Goal: Information Seeking & Learning: Learn about a topic

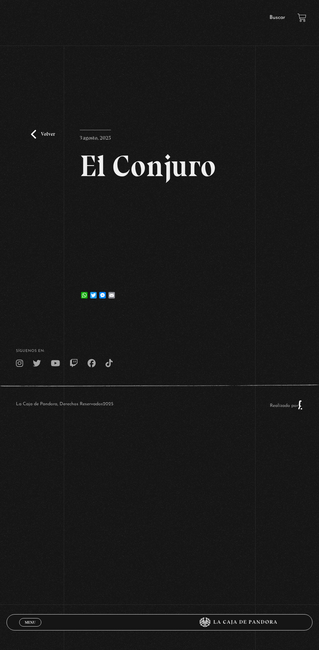
click at [39, 132] on link "Volver" at bounding box center [43, 134] width 24 height 9
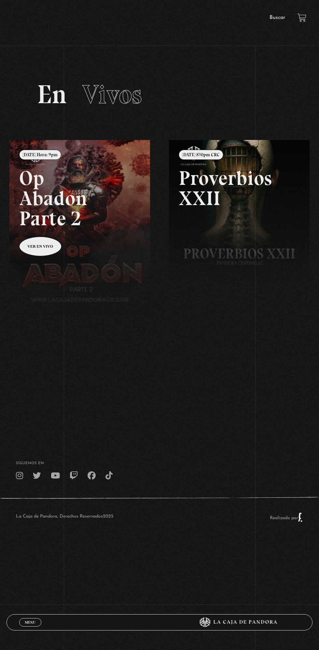
click at [274, 15] on link "Buscar" at bounding box center [277, 17] width 16 height 5
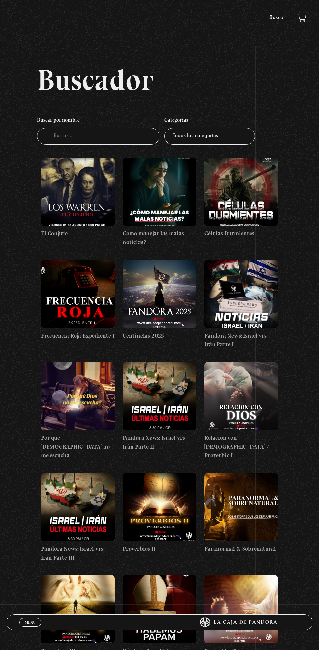
click at [98, 194] on figure at bounding box center [78, 191] width 74 height 68
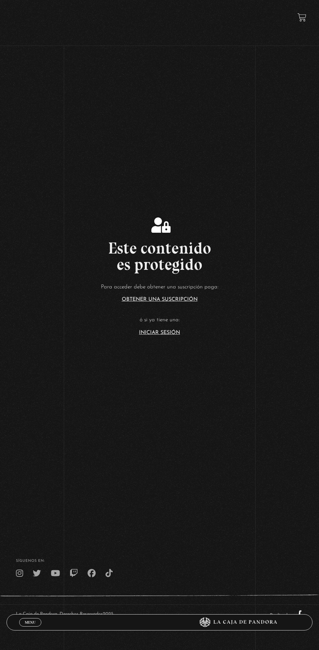
click at [157, 330] on link "Iniciar Sesión" at bounding box center [159, 332] width 41 height 5
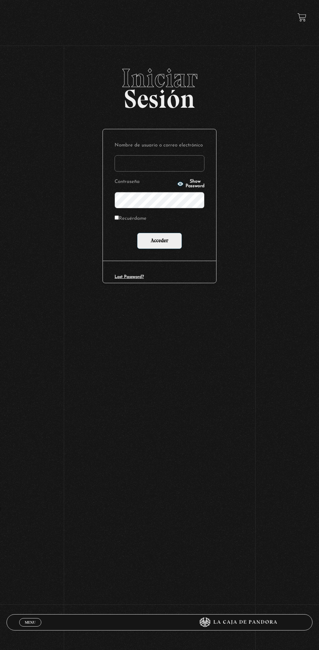
click at [157, 179] on label "Contraseña" at bounding box center [145, 181] width 61 height 9
click at [144, 164] on input "Nombre de usuario o correo electrónico" at bounding box center [160, 163] width 90 height 16
type input "Alejandra Porras"
click at [156, 238] on input "Acceder" at bounding box center [159, 241] width 45 height 16
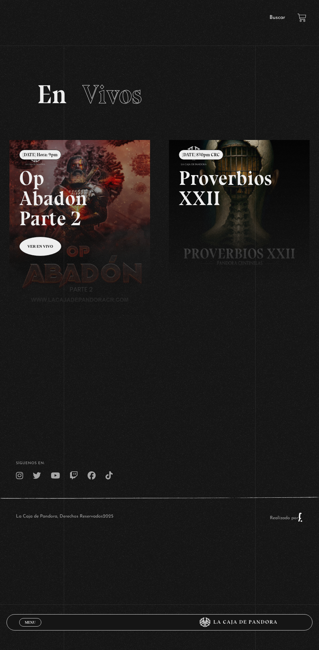
click at [270, 18] on link "Buscar" at bounding box center [277, 17] width 16 height 5
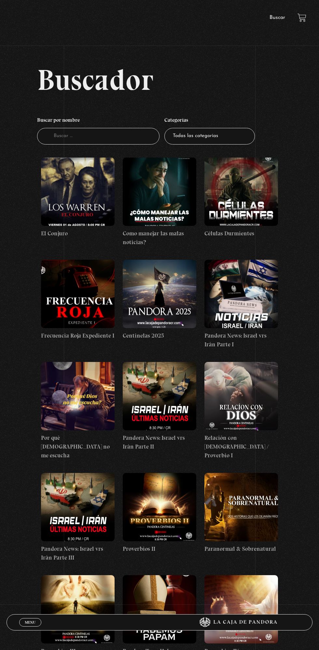
click at [81, 183] on figure at bounding box center [78, 191] width 74 height 68
